Goal: Task Accomplishment & Management: Manage account settings

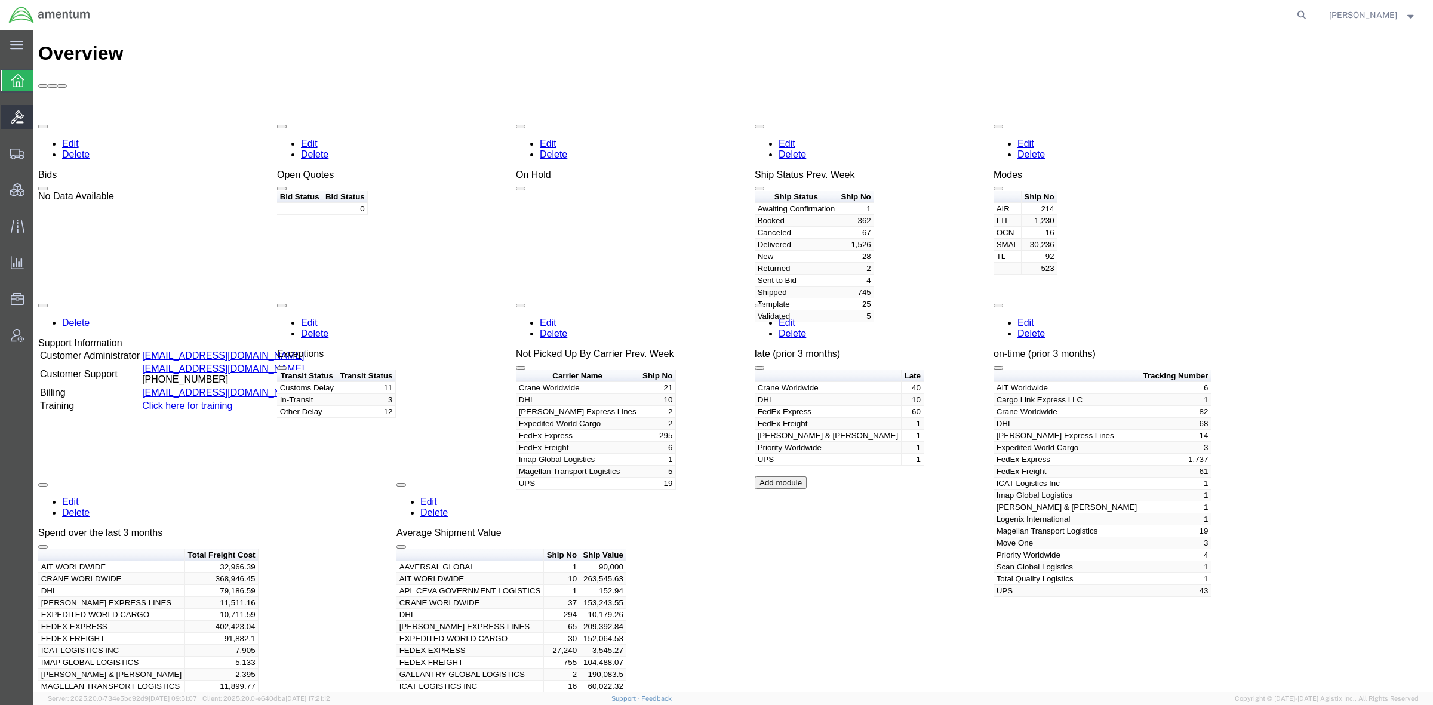
click at [41, 116] on span "Bids" at bounding box center [37, 117] width 8 height 24
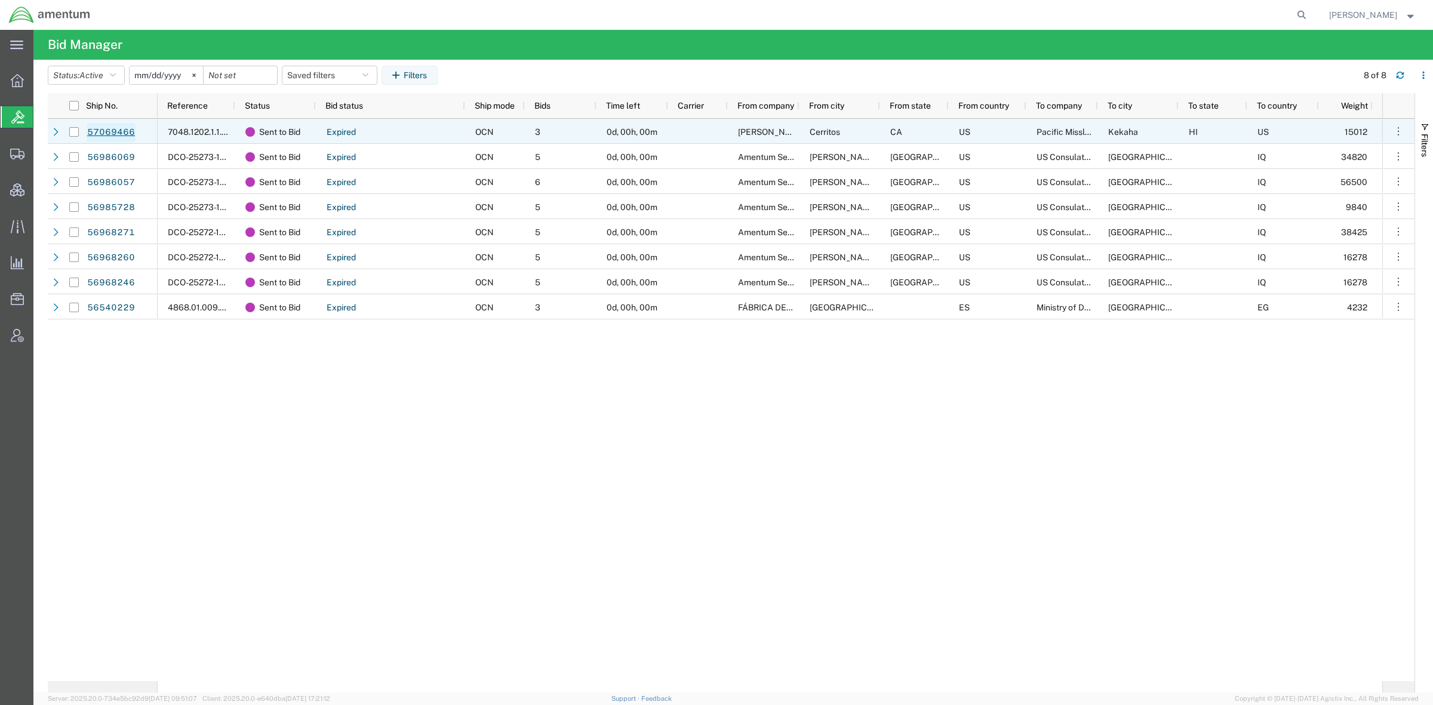
click at [127, 128] on link "57069466" at bounding box center [111, 132] width 49 height 19
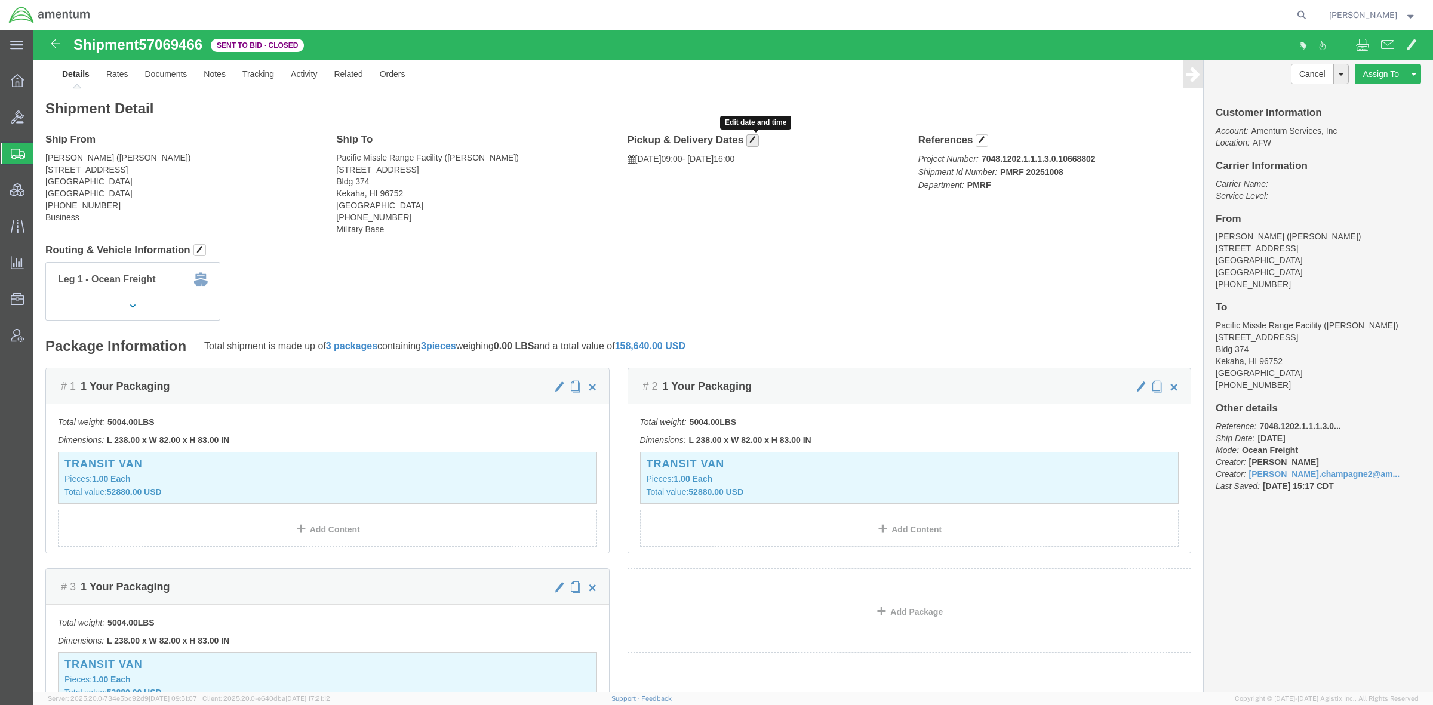
click button "button"
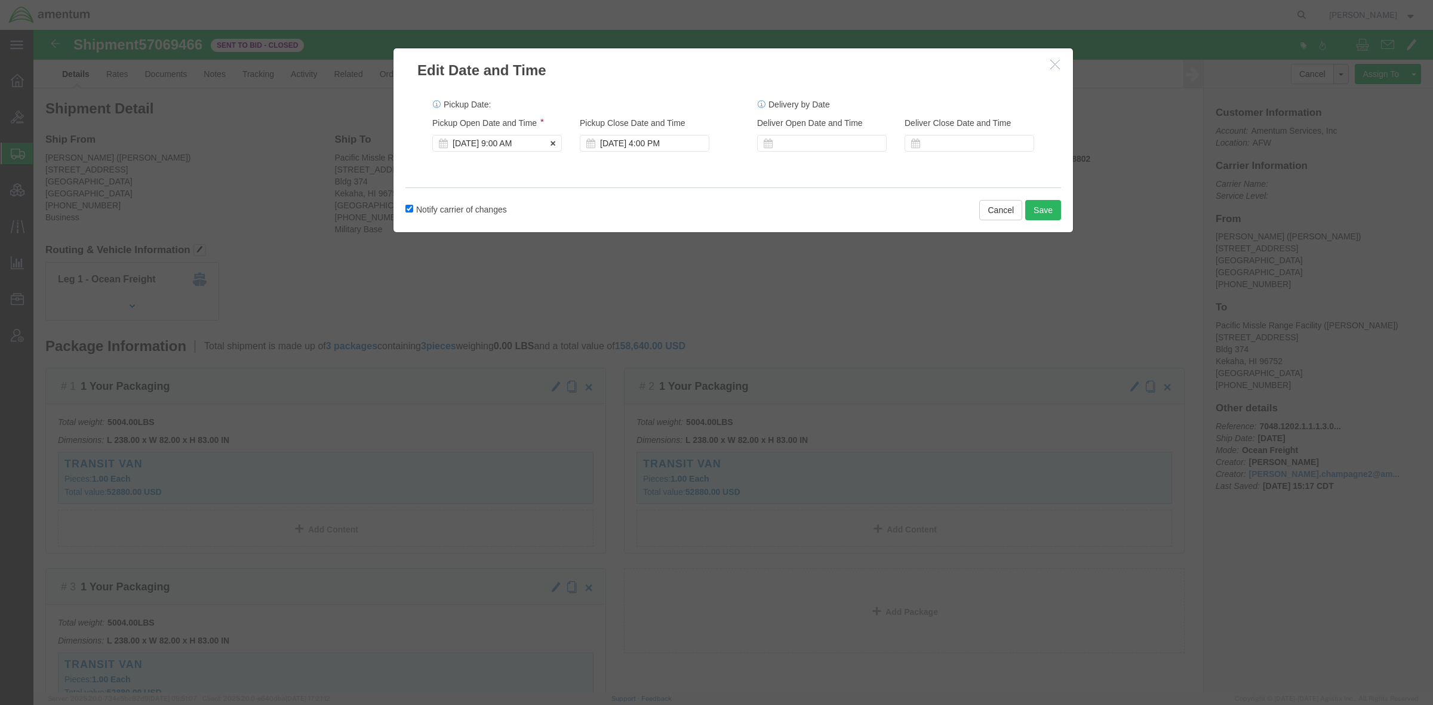
click div "[DATE] 9:00 AM"
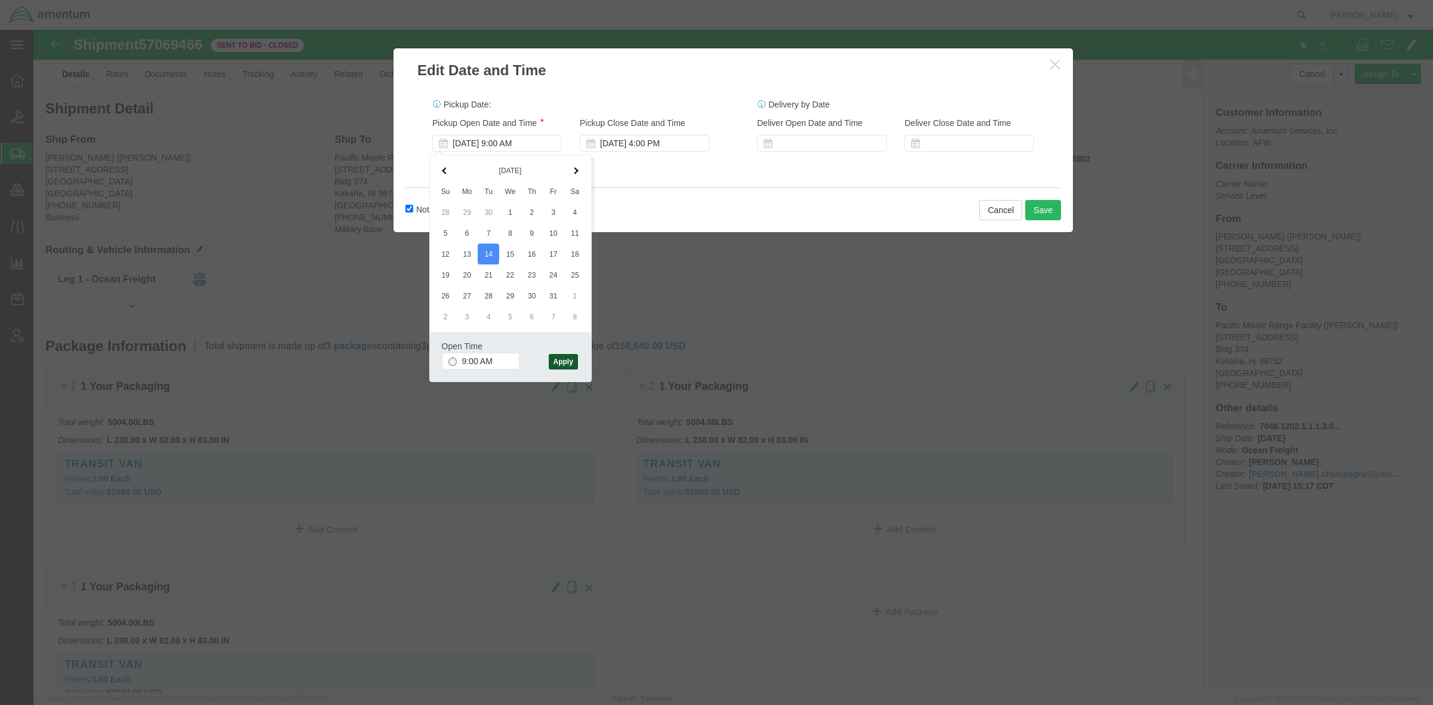
click button "Apply"
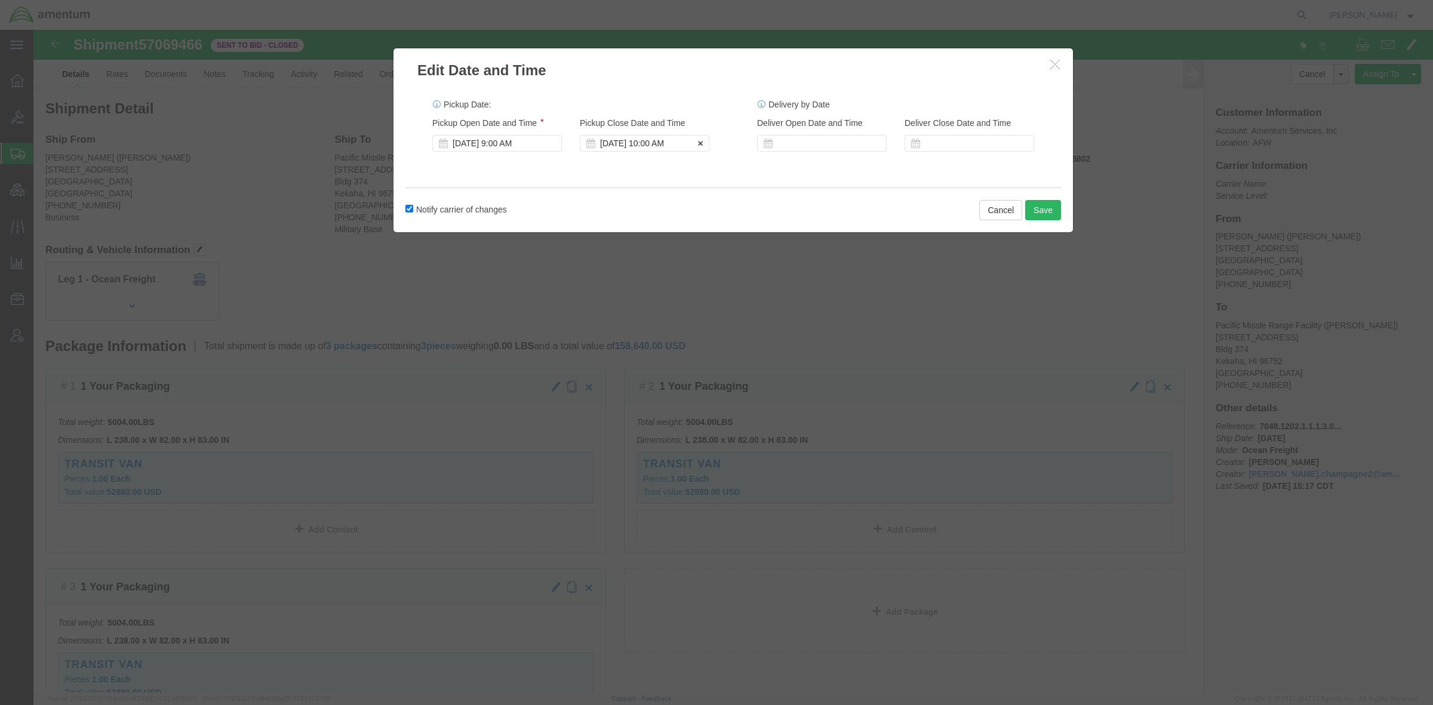
click div "[DATE] 10:00 AM"
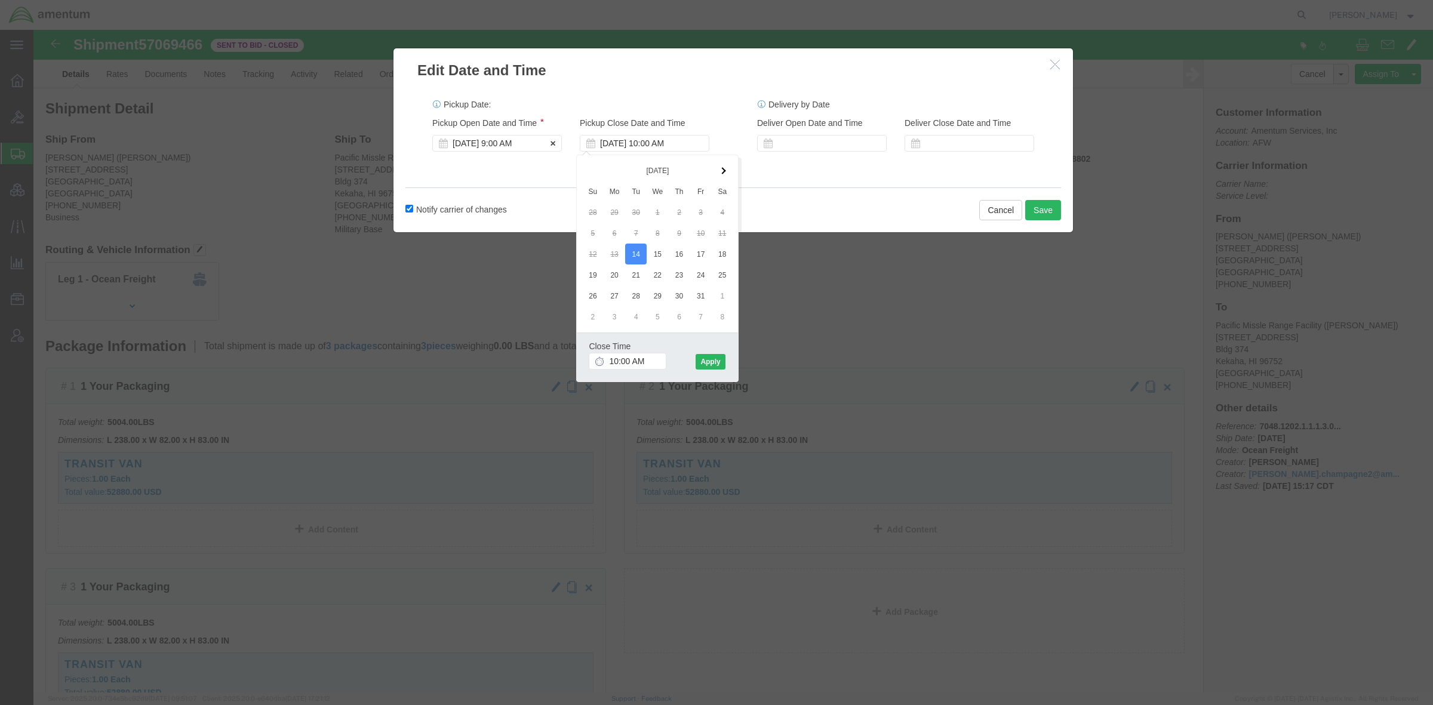
click div "[DATE] 9:00 AM"
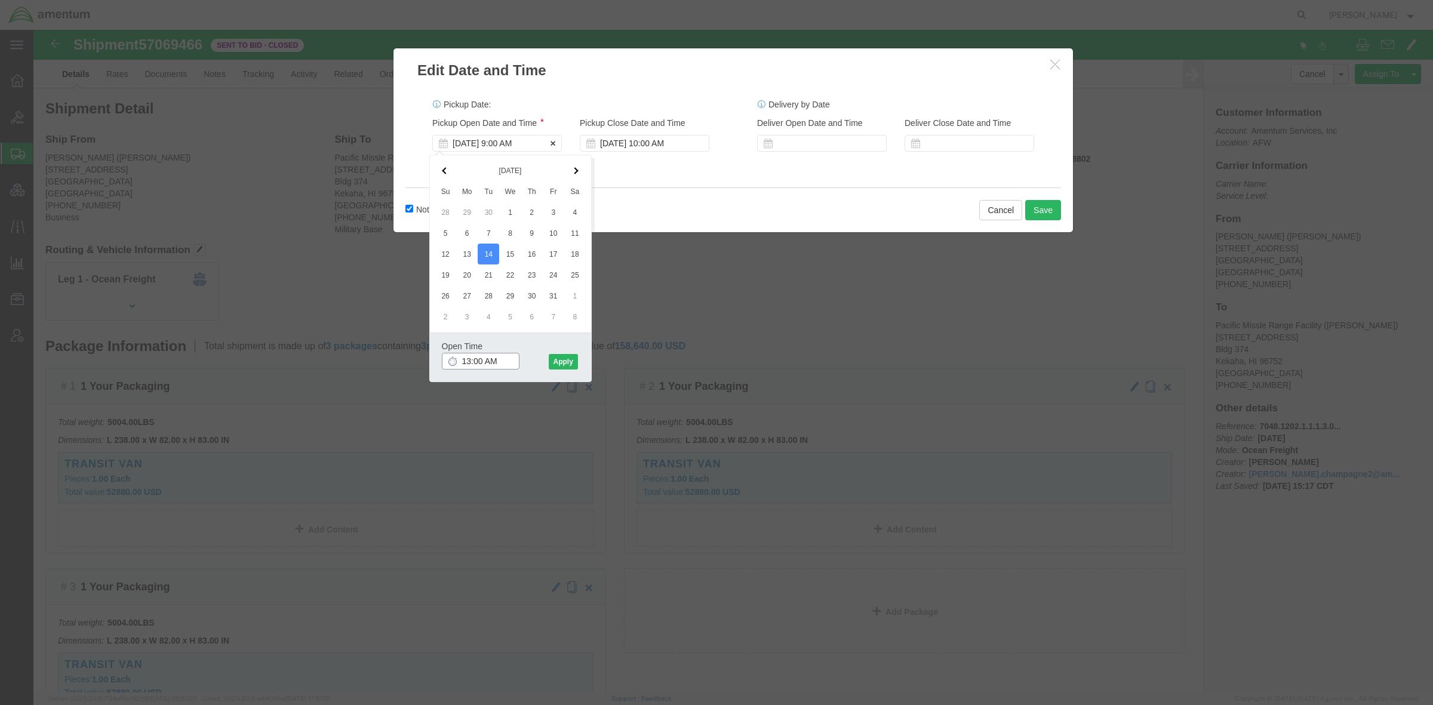
type input "1:00 PM"
click button "Apply"
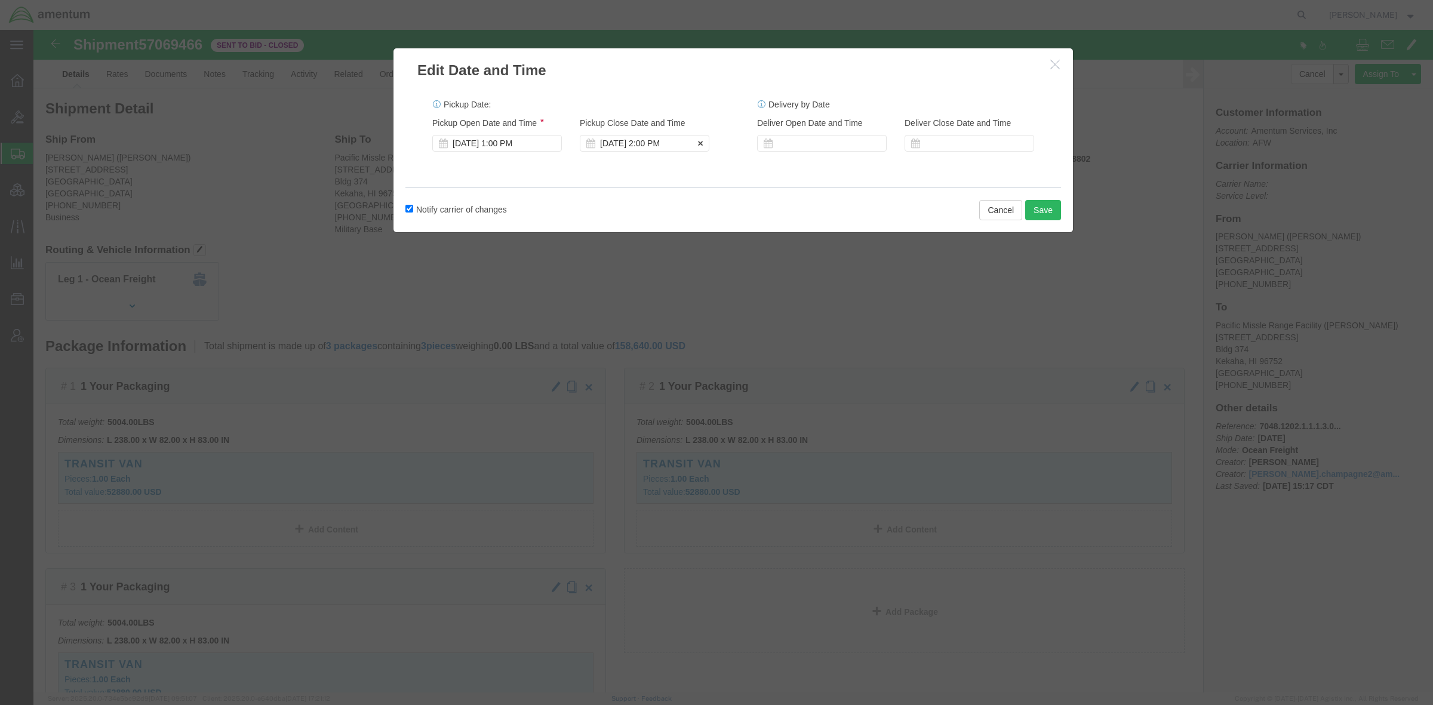
click div "[DATE] 2:00 PM"
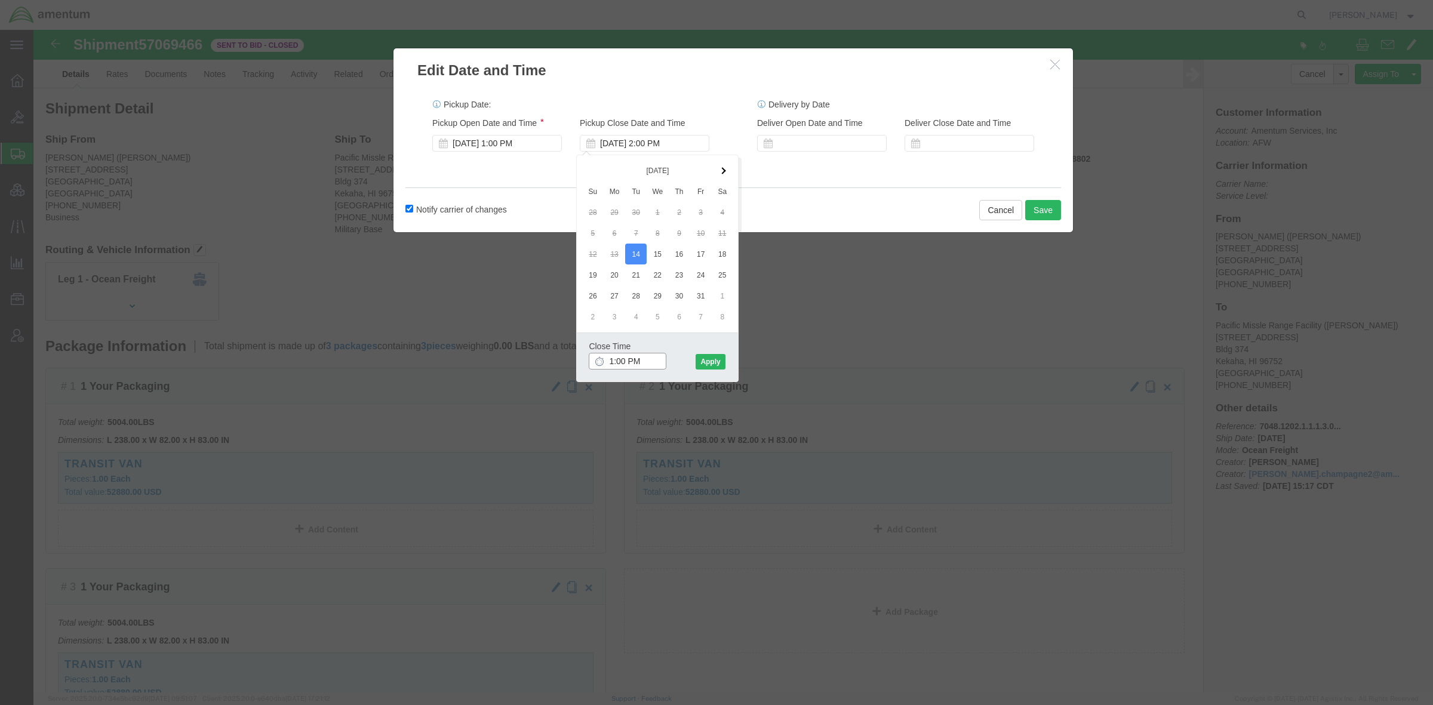
type input "16:00 PM"
click button "Apply"
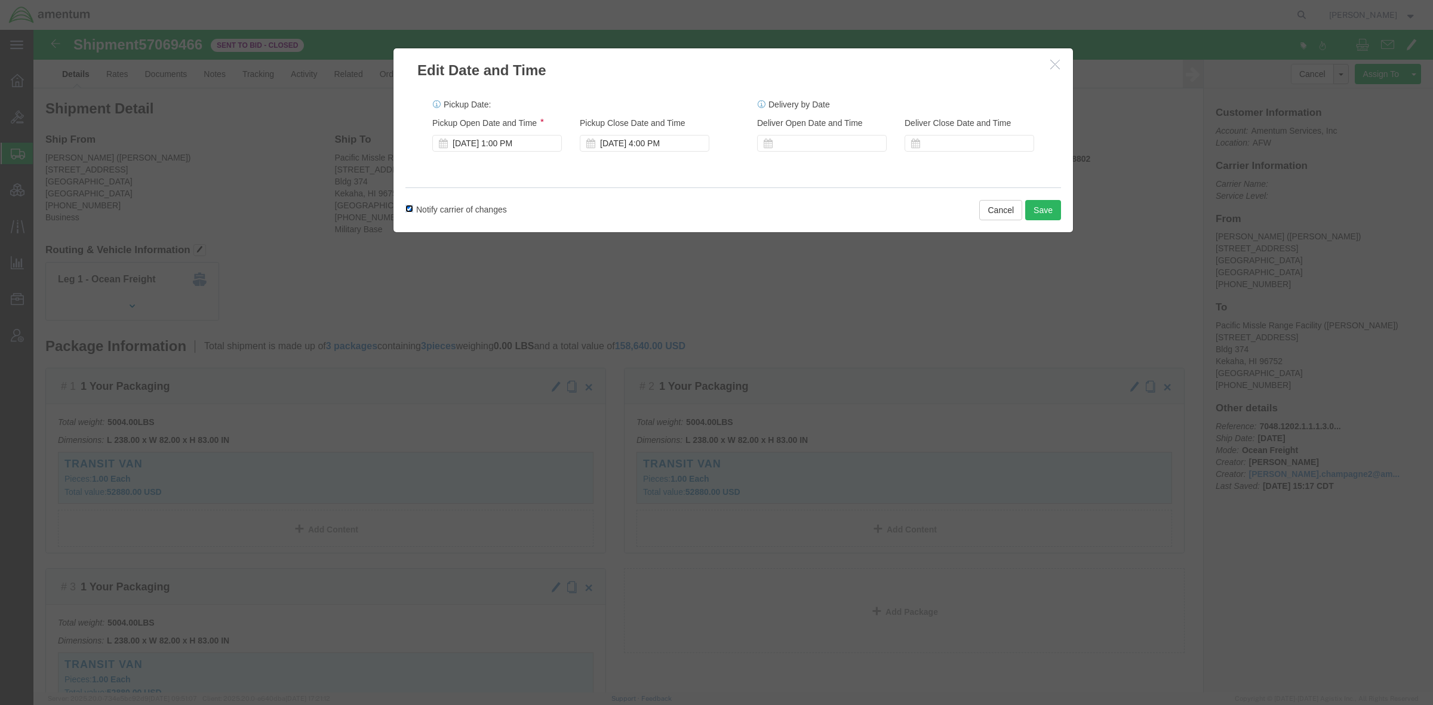
click input "Notify carrier of changes"
checkbox input "false"
click button "Save"
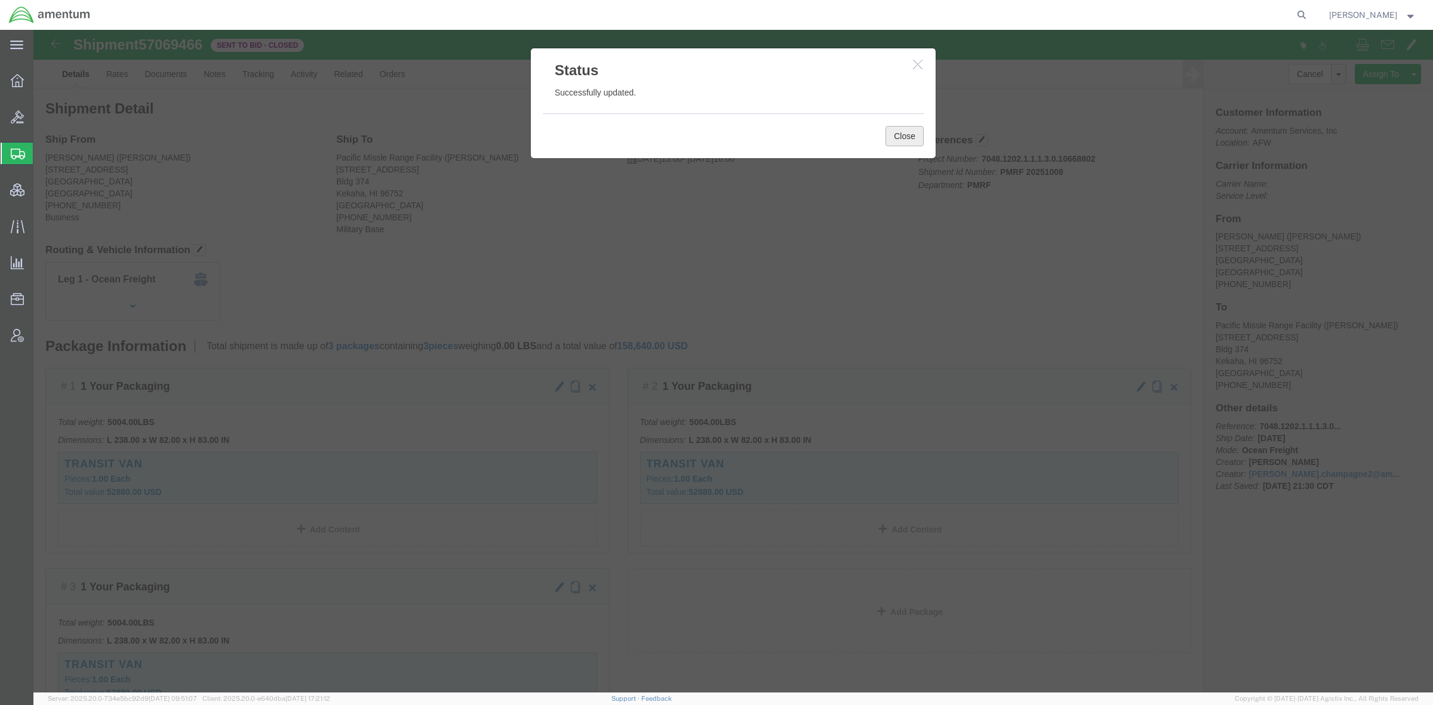
click button "Close"
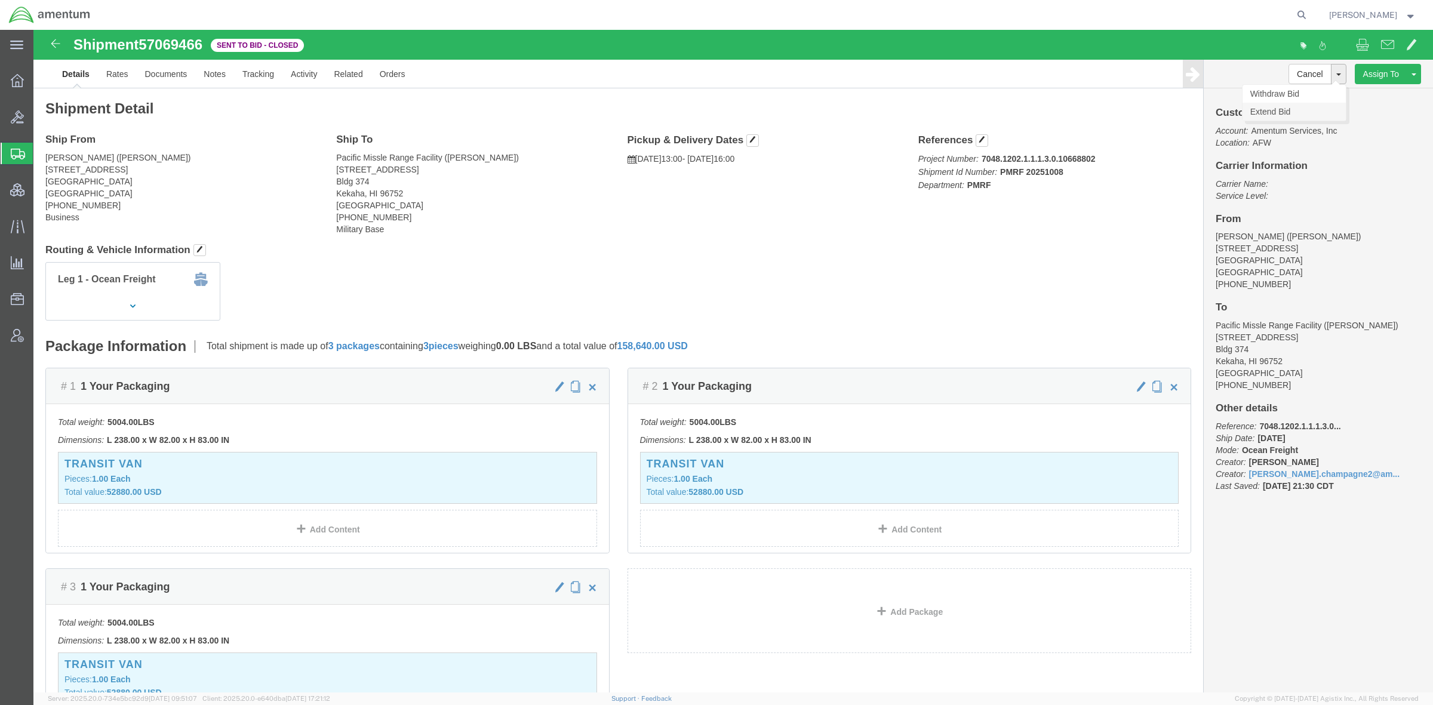
click link "Extend Bid"
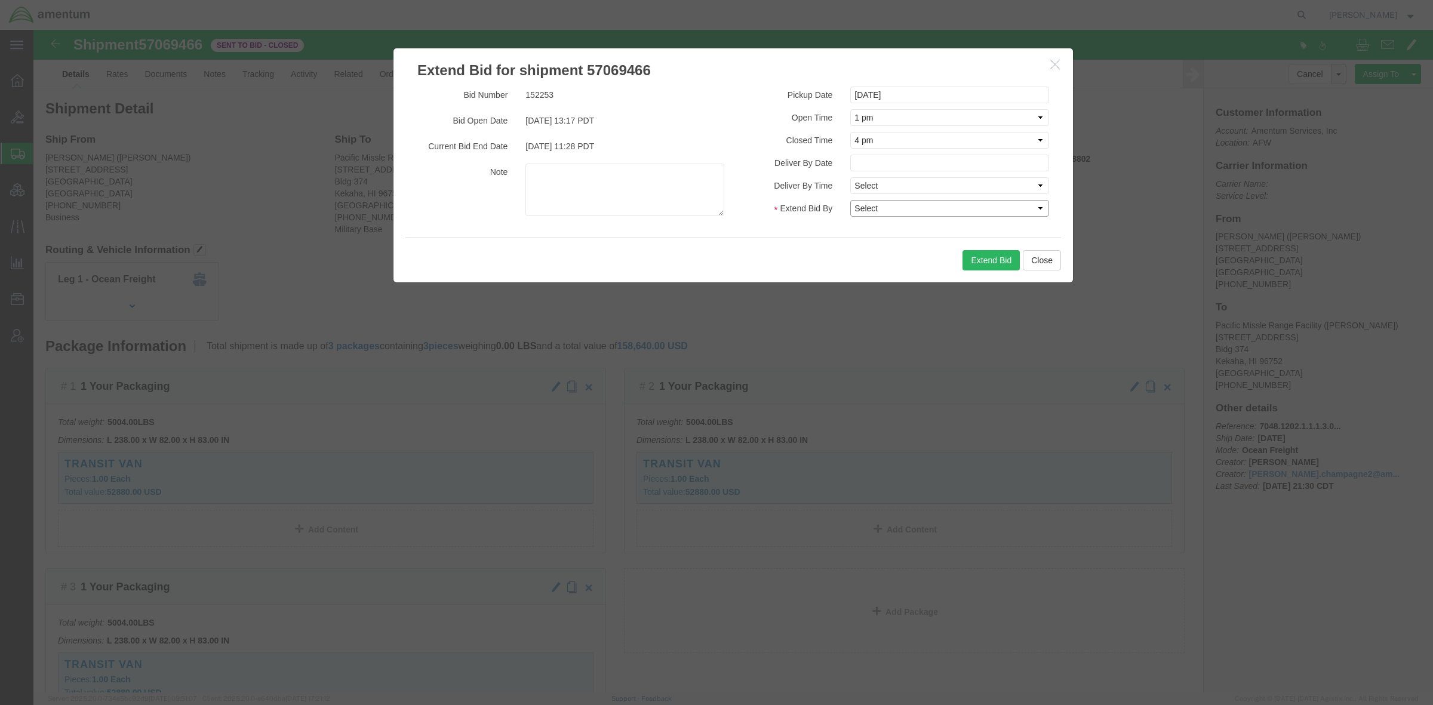
click select "Select 30 Min (Rush) 1 Hour (Rush) 2 Hours (Rush) 4 Hours (Rush) 8 Hours (Rush)…"
select select "16"
click select "Select 30 Min (Rush) 1 Hour (Rush) 2 Hours (Rush) 4 Hours (Rush) 8 Hours (Rush)…"
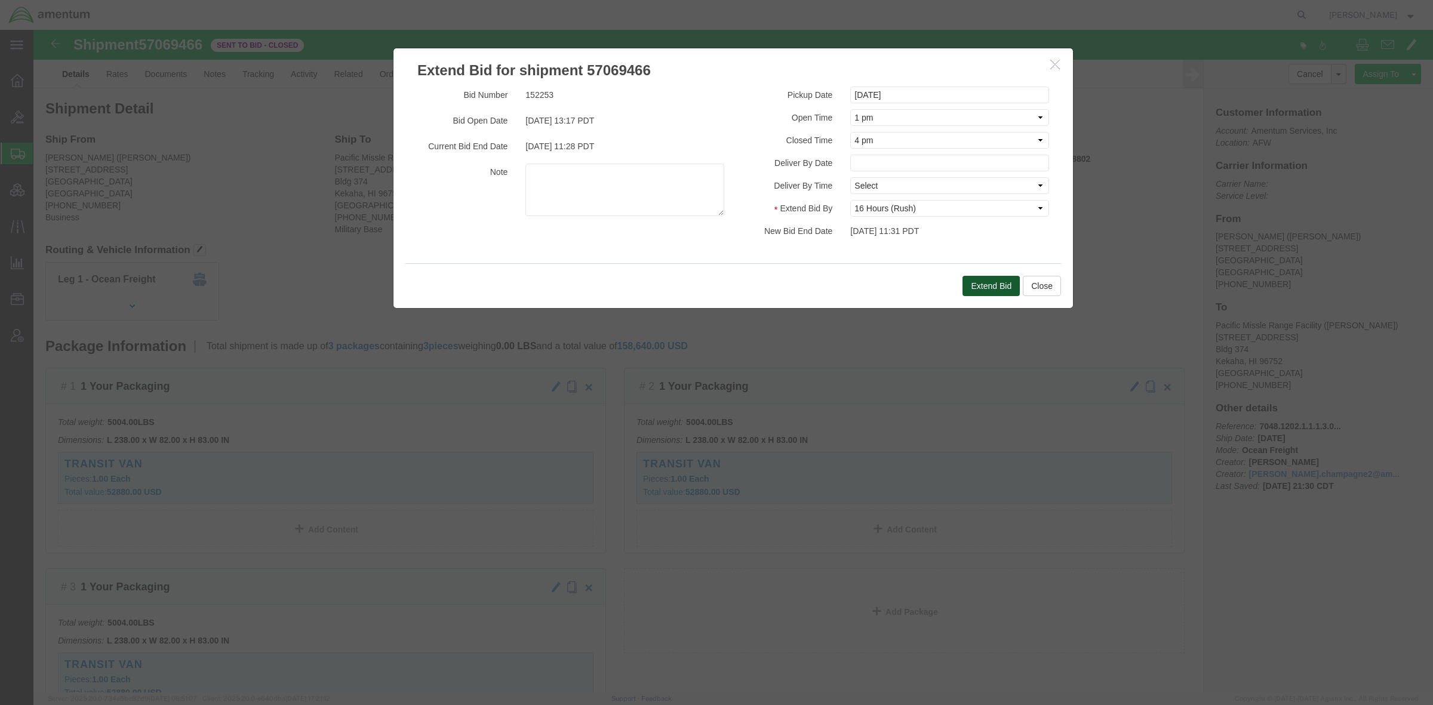
click button "Extend Bid"
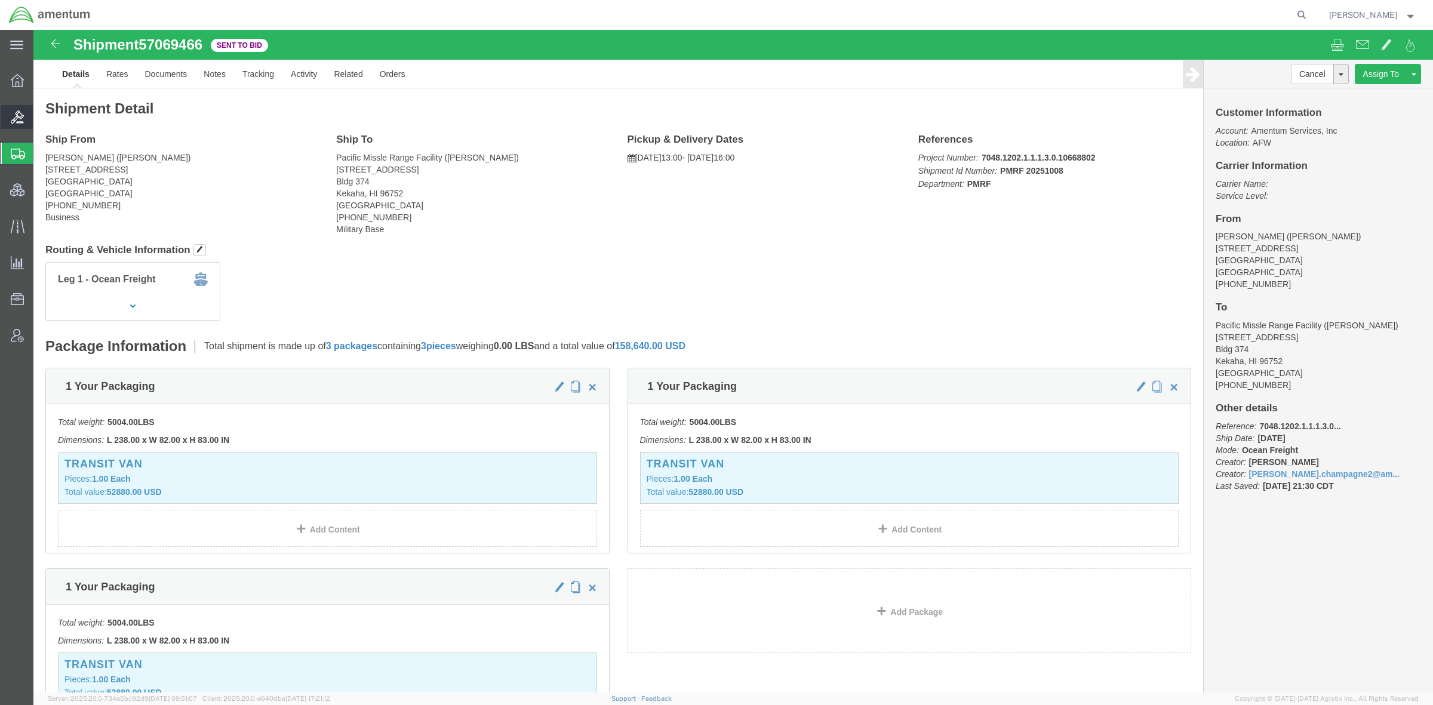
click at [41, 122] on span "Bids" at bounding box center [37, 117] width 8 height 24
